Goal: Book appointment/travel/reservation

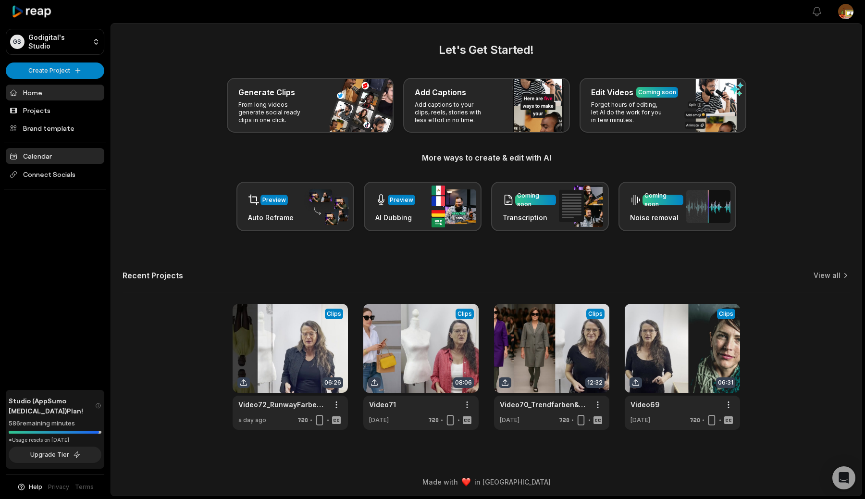
click at [48, 158] on link "Calendar" at bounding box center [55, 156] width 99 height 16
click at [69, 156] on link "Calendar" at bounding box center [55, 156] width 99 height 16
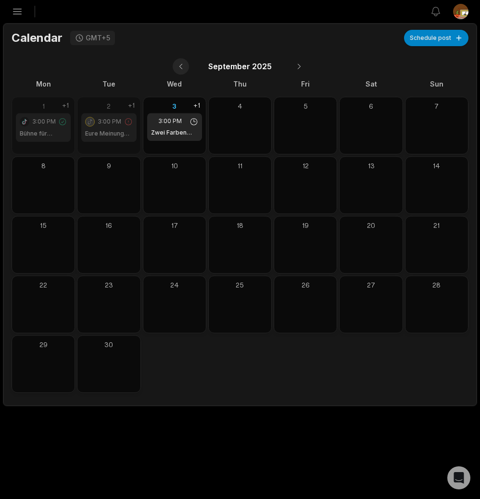
click at [182, 63] on button at bounding box center [181, 66] width 16 height 16
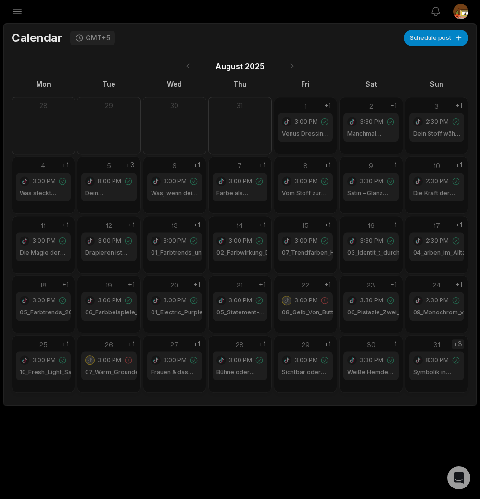
click at [462, 343] on div "+3" at bounding box center [457, 343] width 12 height 9
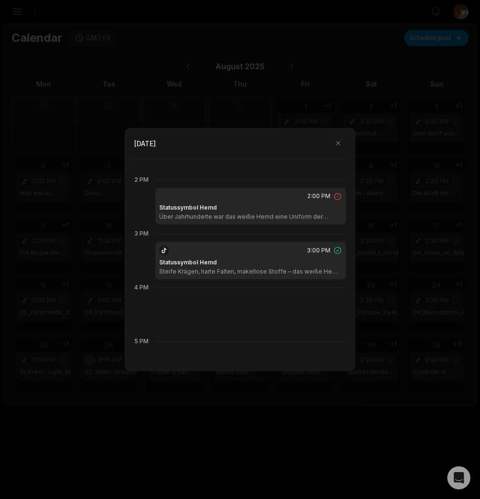
scroll to position [656, 0]
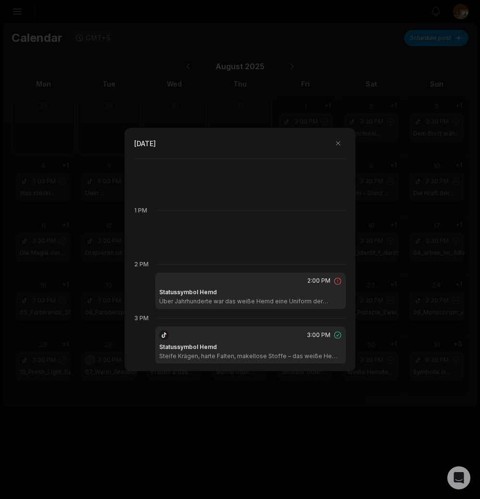
click at [288, 279] on div "2:00 PM" at bounding box center [250, 280] width 183 height 9
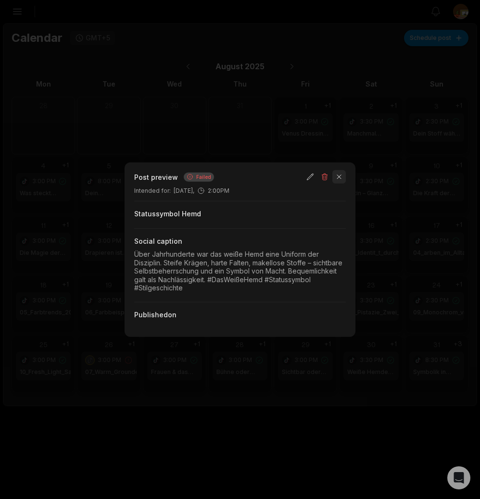
click at [339, 178] on button "button" at bounding box center [338, 176] width 13 height 13
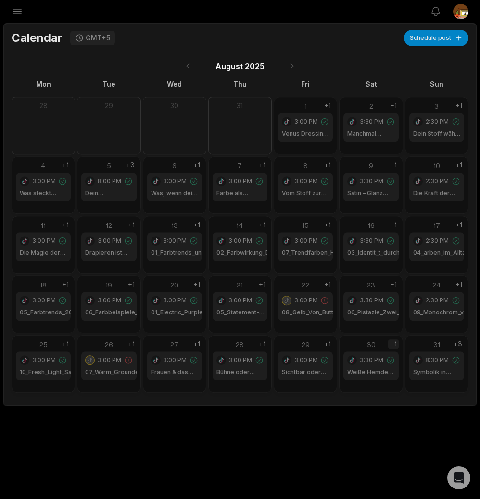
click at [392, 343] on div "+1" at bounding box center [393, 343] width 11 height 9
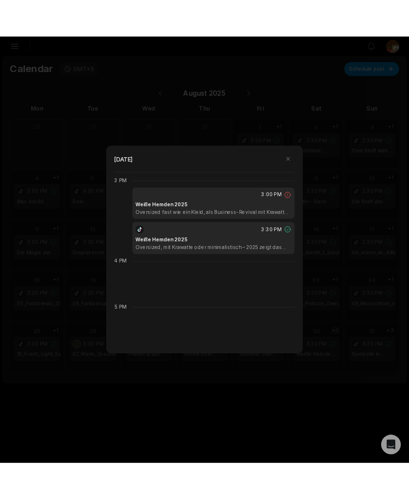
scroll to position [807, 0]
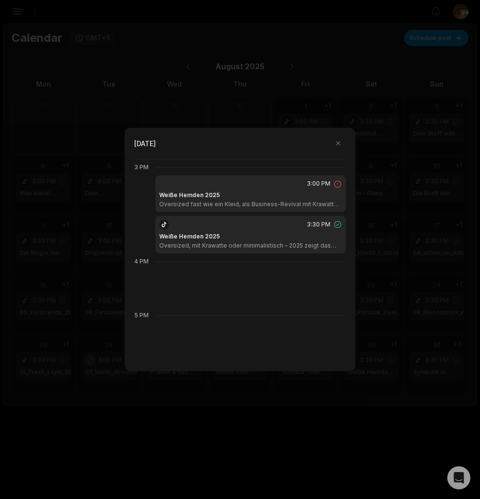
click at [264, 191] on div "Weiße Hemden 2025 Oversized fast wie ein Kleid, als Business-Revival mit Krawat…" at bounding box center [250, 199] width 183 height 17
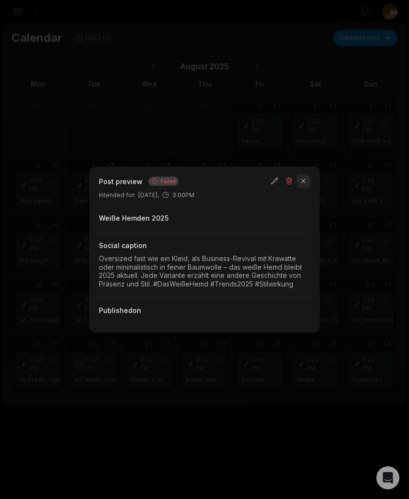
click at [303, 181] on button "button" at bounding box center [303, 180] width 13 height 13
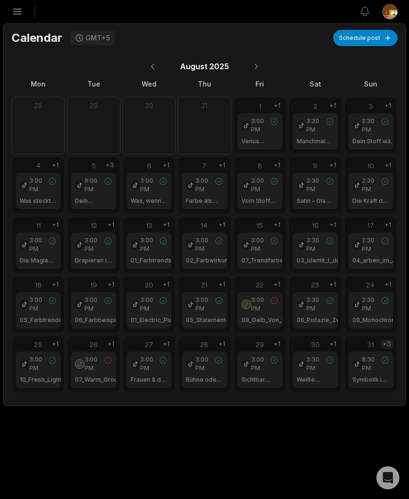
click at [390, 342] on div "+3" at bounding box center [387, 343] width 12 height 9
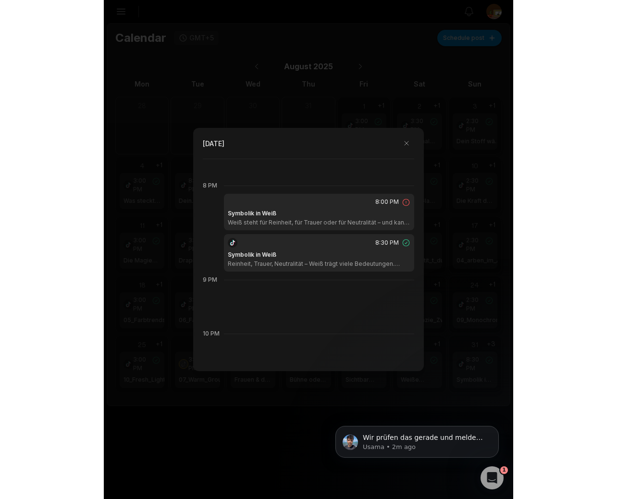
scroll to position [0, 0]
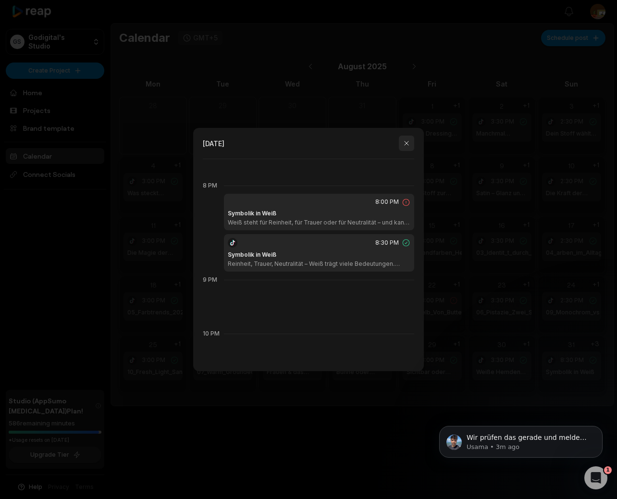
click at [407, 139] on button "button" at bounding box center [406, 143] width 15 height 15
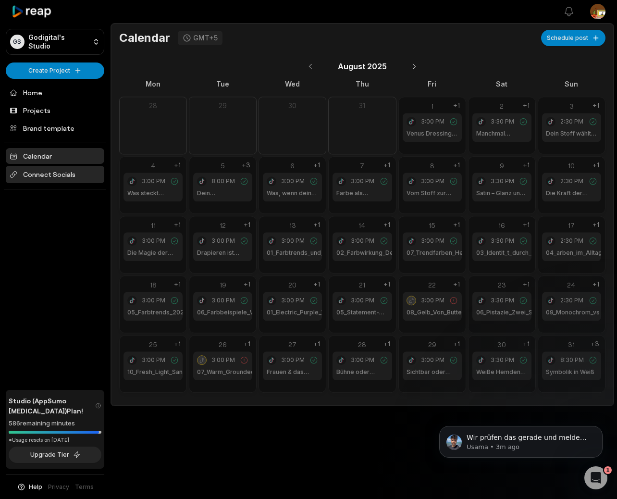
click at [64, 173] on span "Connect Socials" at bounding box center [55, 174] width 99 height 17
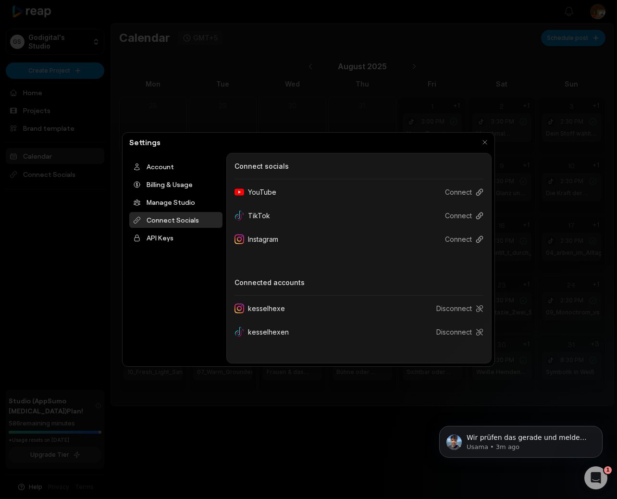
click at [274, 309] on div "kesselhexe" at bounding box center [264, 308] width 58 height 18
copy div "kesselhexe"
